Goal: Find specific fact: Find specific fact

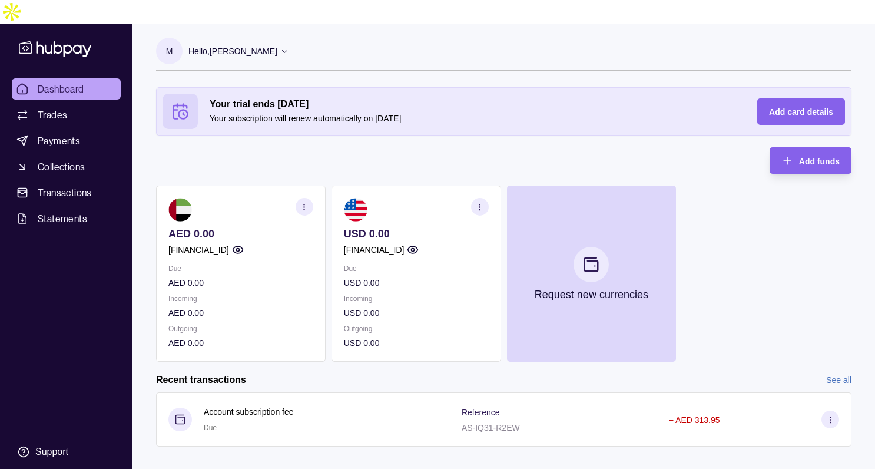
click at [300, 202] on icon "button" at bounding box center [304, 206] width 9 height 9
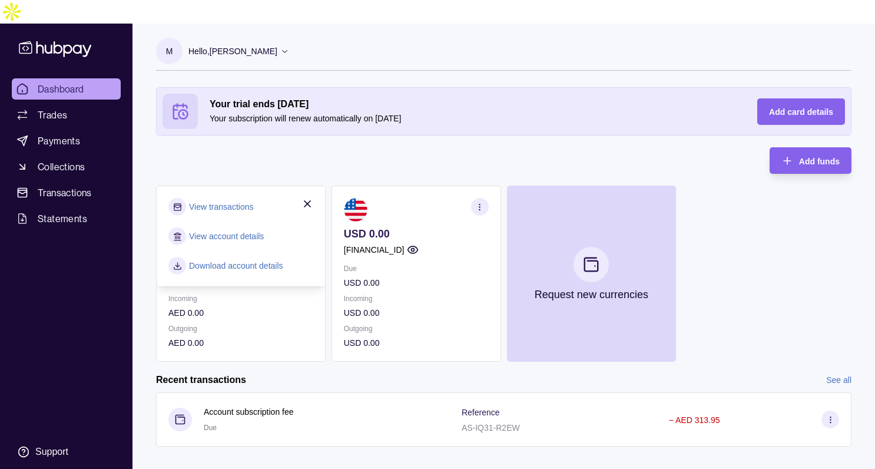
click at [227, 230] on link "View account details" at bounding box center [226, 236] width 75 height 13
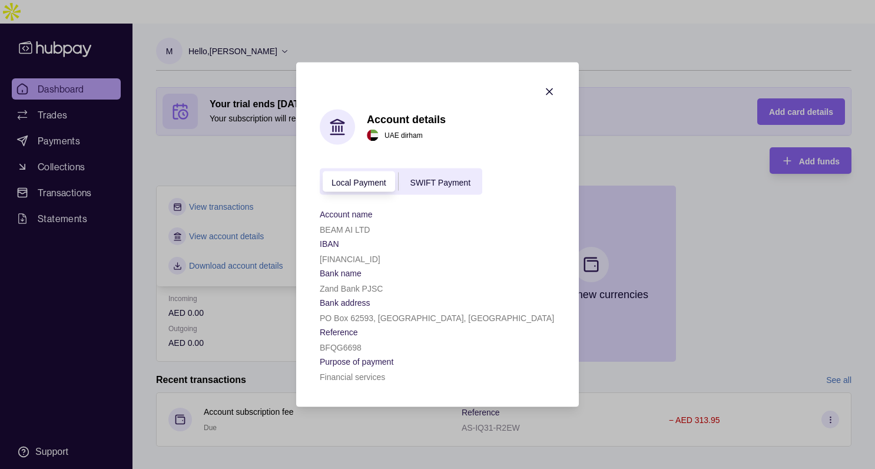
click at [348, 258] on p "[FINANCIAL_ID]" at bounding box center [350, 258] width 61 height 9
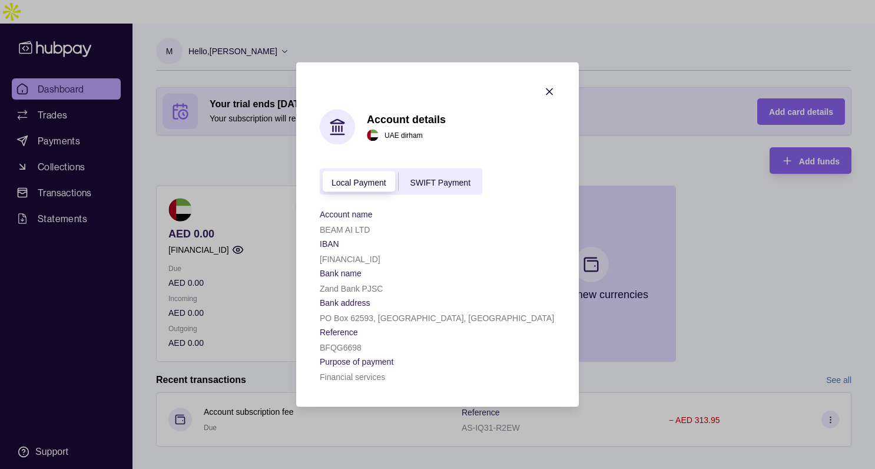
click at [348, 258] on p "[FINANCIAL_ID]" at bounding box center [350, 258] width 61 height 9
copy p "[FINANCIAL_ID]"
click at [335, 230] on p "BEAM AI LTD" at bounding box center [345, 229] width 50 height 9
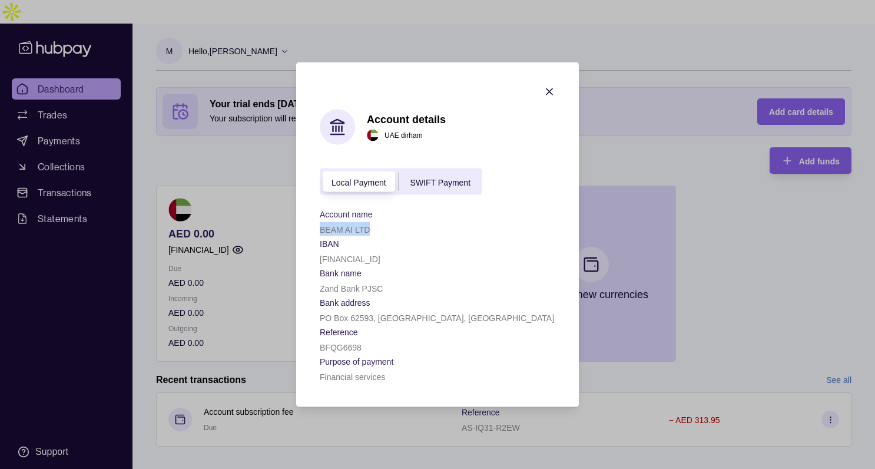
copy p "BEAM AI LTD"
click at [342, 286] on p "Zand Bank PJSC" at bounding box center [351, 288] width 63 height 9
copy p "Zand Bank PJSC"
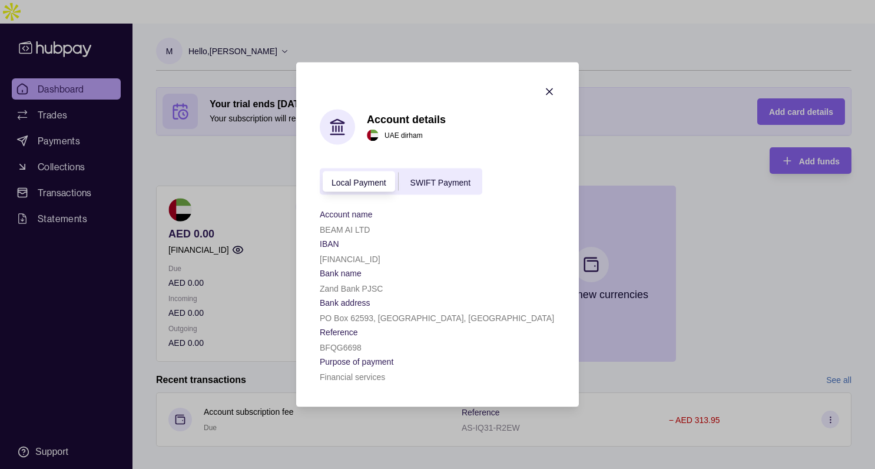
click at [347, 313] on p "PO Box 62593, [GEOGRAPHIC_DATA], [GEOGRAPHIC_DATA]" at bounding box center [437, 317] width 234 height 9
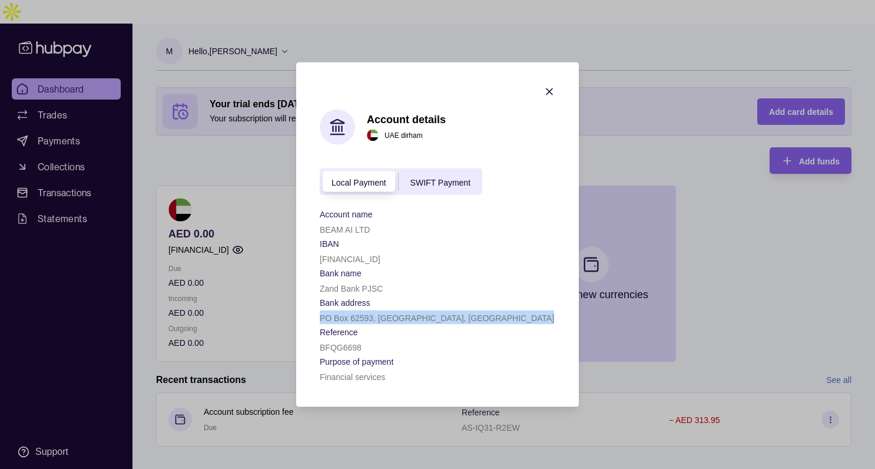
click at [347, 313] on p "PO Box 62593, [GEOGRAPHIC_DATA], [GEOGRAPHIC_DATA]" at bounding box center [437, 317] width 234 height 9
copy p "PO Box 62593, [GEOGRAPHIC_DATA], [GEOGRAPHIC_DATA]"
